Goal: Information Seeking & Learning: Learn about a topic

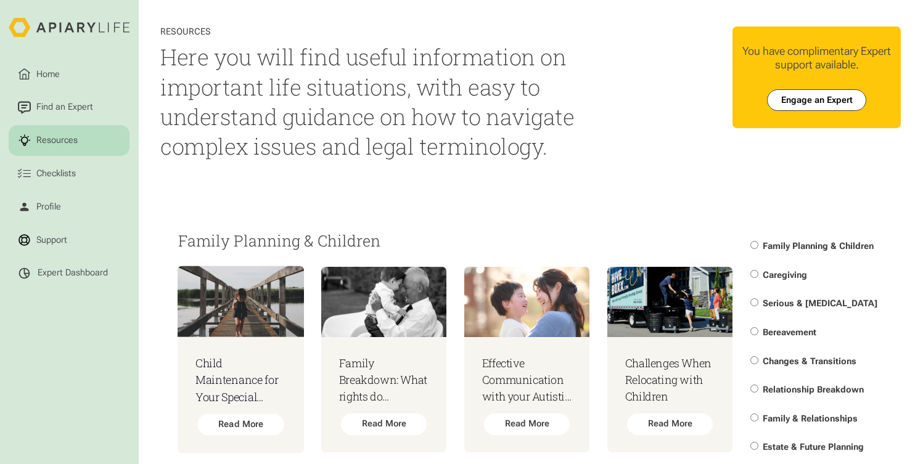
click at [279, 288] on img at bounding box center [241, 301] width 126 height 71
